Goal: Obtain resource: Download file/media

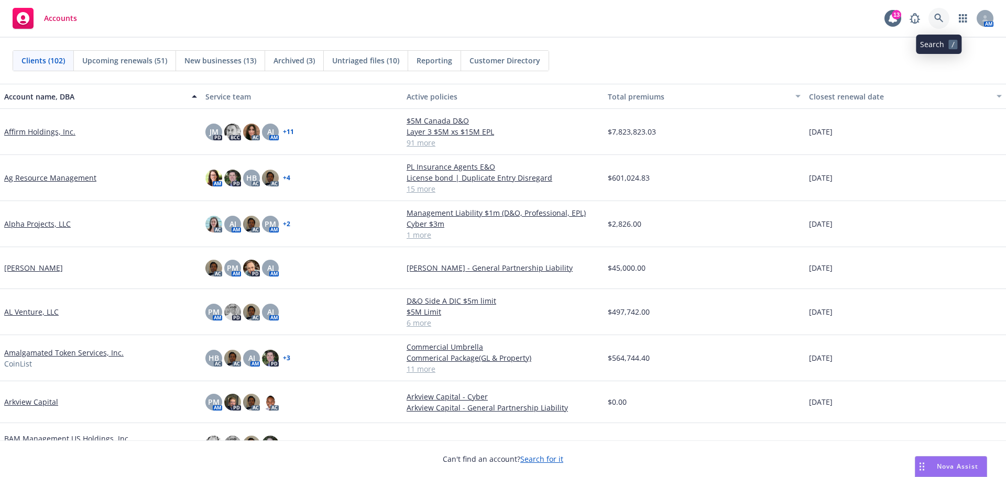
click at [942, 16] on icon at bounding box center [938, 18] width 9 height 9
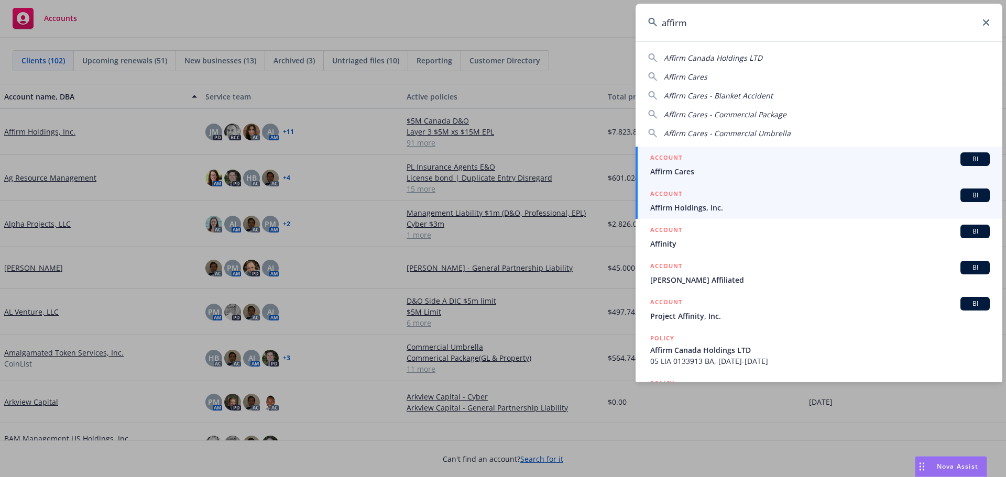
type input "affirm"
click at [684, 203] on span "Affirm Holdings, Inc." at bounding box center [820, 207] width 340 height 11
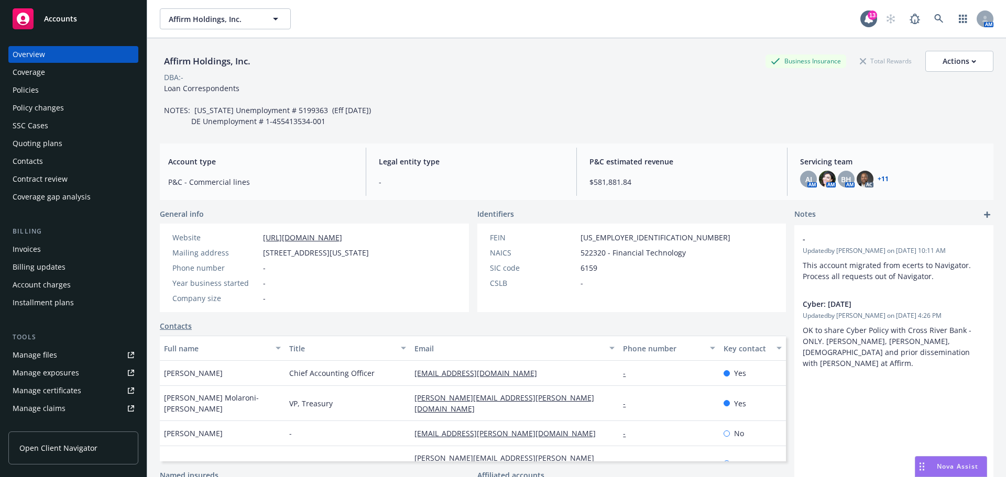
click at [24, 85] on div "Policies" at bounding box center [26, 90] width 26 height 17
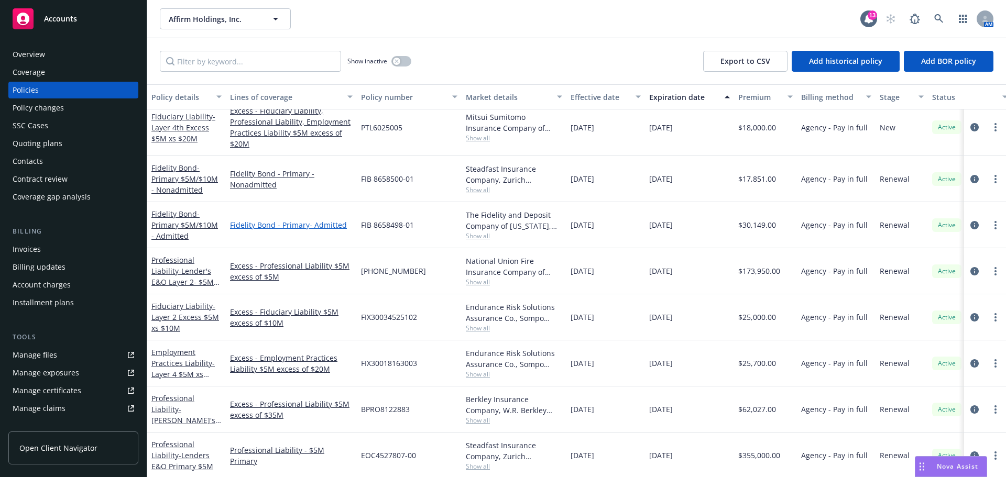
scroll to position [3301, 0]
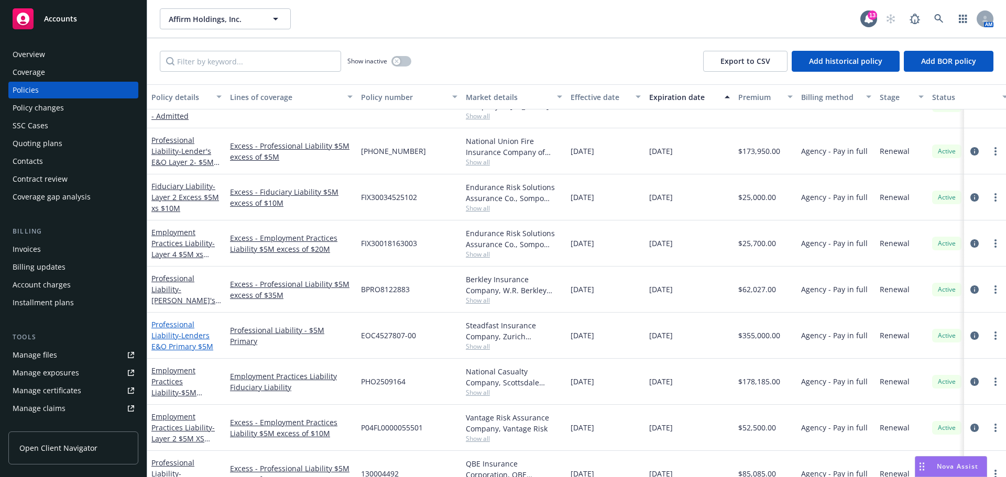
click at [184, 336] on span "- Lenders E&O Primary $5M" at bounding box center [182, 341] width 62 height 21
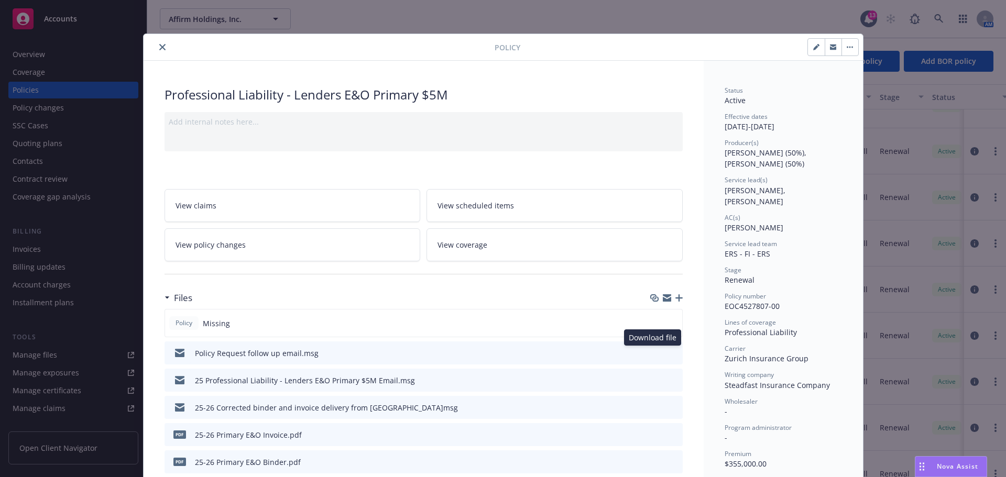
click at [651, 354] on icon "download file" at bounding box center [655, 352] width 8 height 8
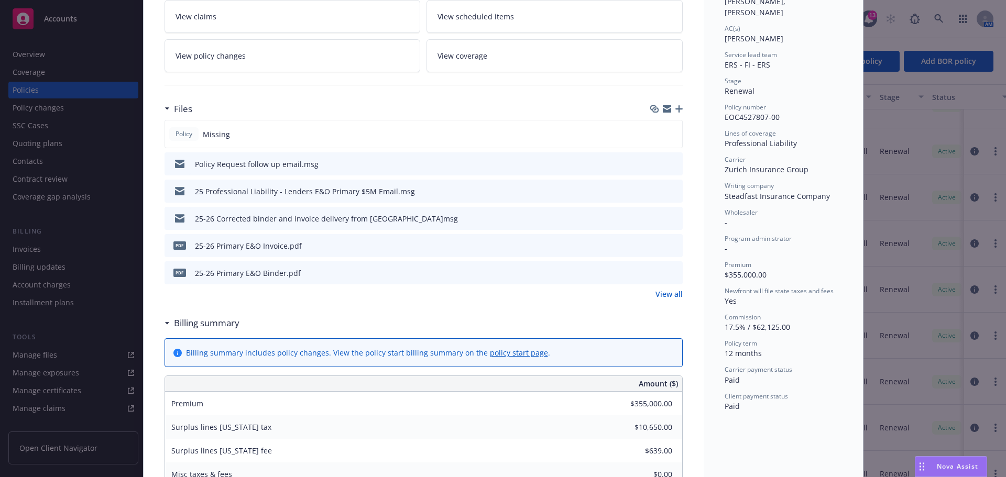
scroll to position [210, 0]
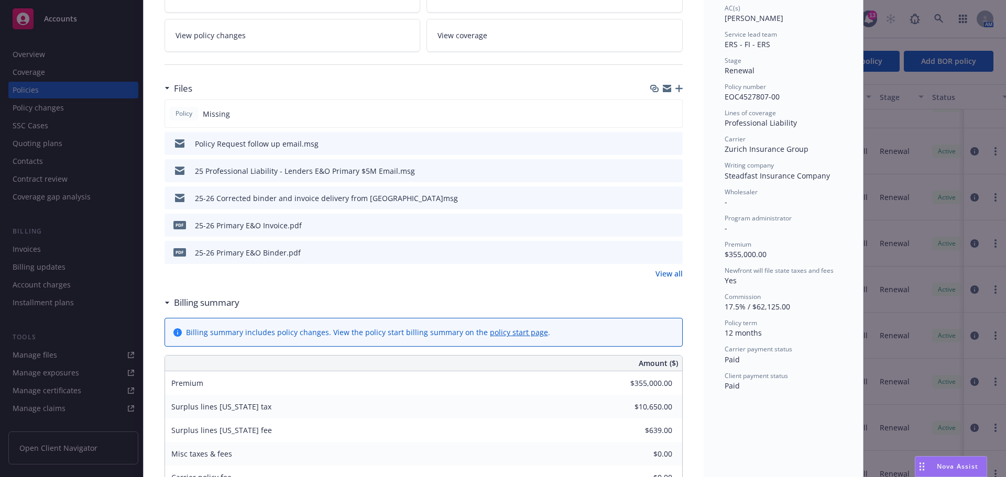
click at [653, 198] on icon "download file" at bounding box center [655, 196] width 7 height 6
click at [652, 254] on icon "download file" at bounding box center [655, 252] width 8 height 8
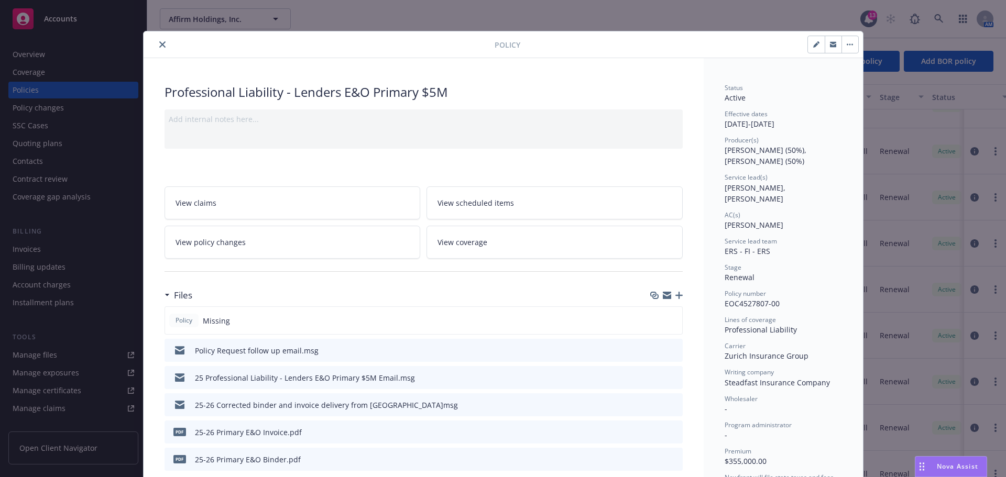
scroll to position [0, 0]
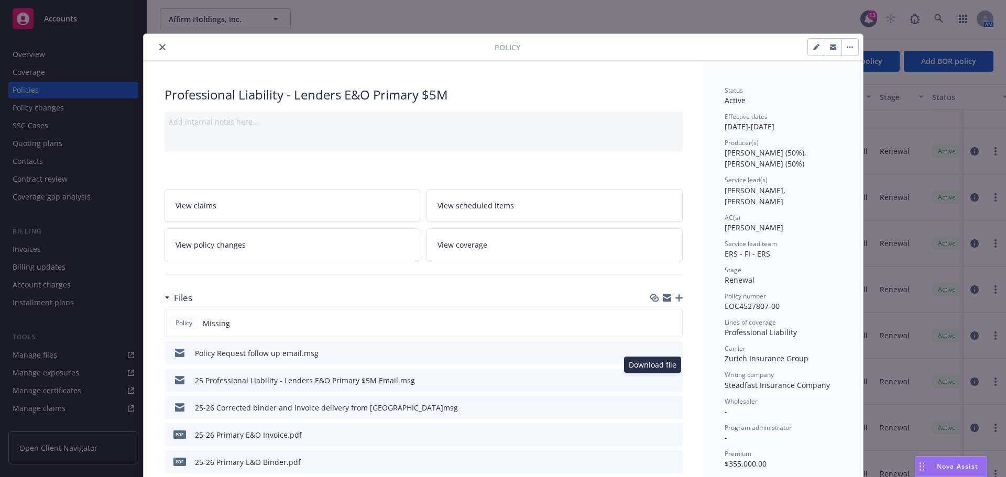
click at [652, 381] on icon "download file" at bounding box center [655, 380] width 8 height 8
click at [653, 353] on icon "download file" at bounding box center [655, 352] width 8 height 8
click at [162, 48] on button "close" at bounding box center [162, 47] width 13 height 13
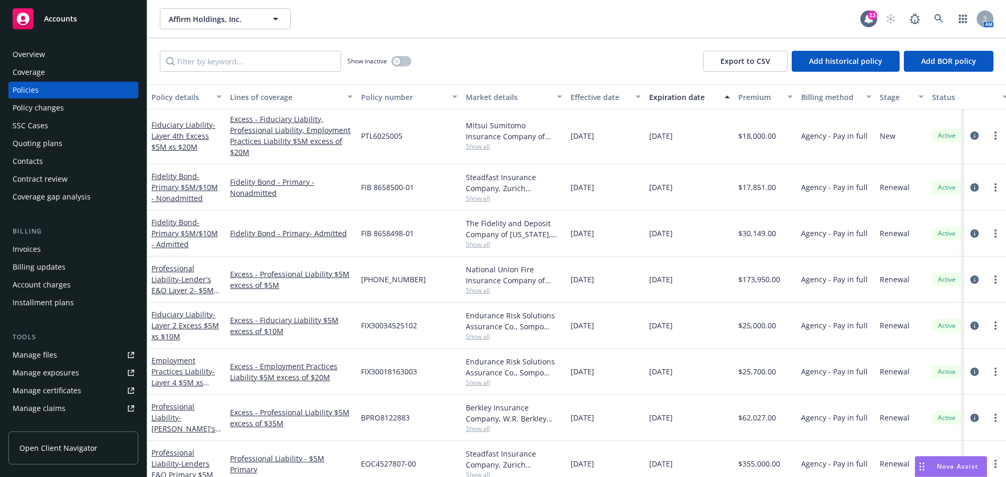
scroll to position [3092, 0]
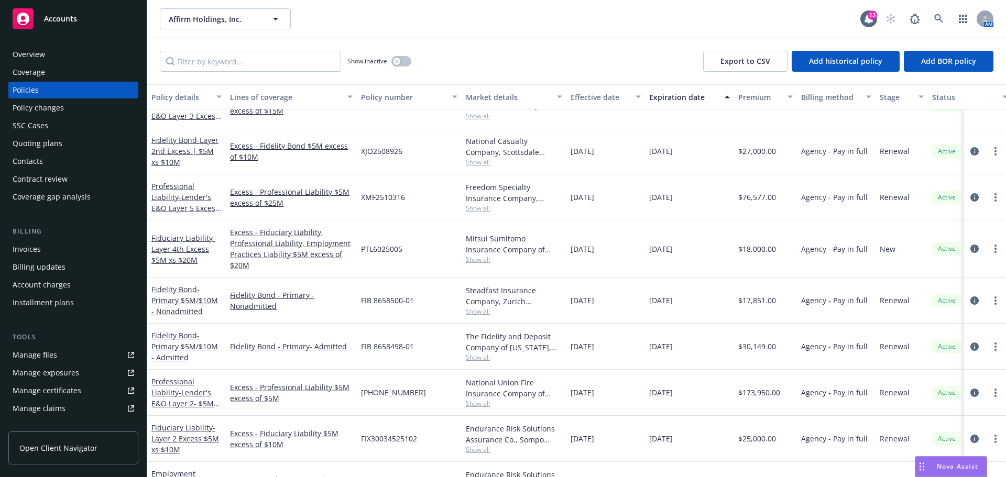
click at [33, 54] on div "Overview" at bounding box center [29, 54] width 32 height 17
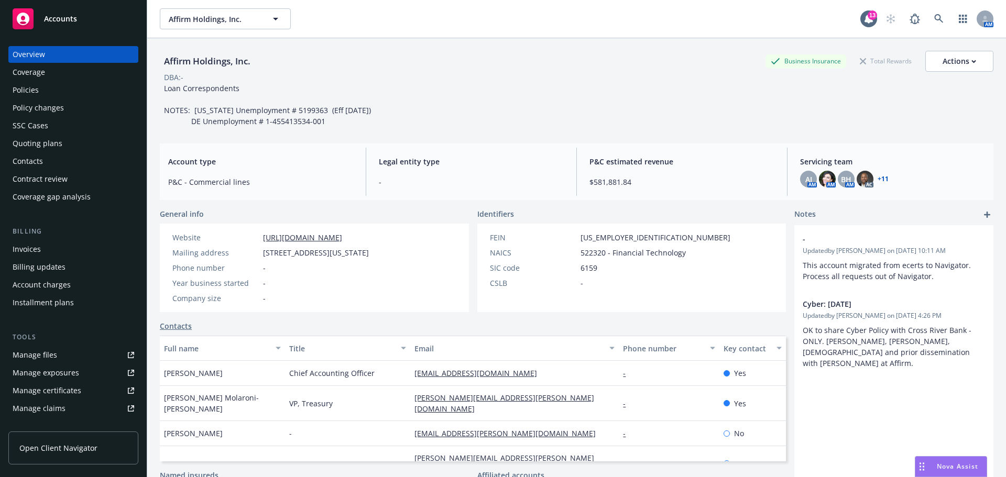
click at [77, 20] on div "Accounts" at bounding box center [74, 18] width 122 height 21
